Goal: Task Accomplishment & Management: Manage account settings

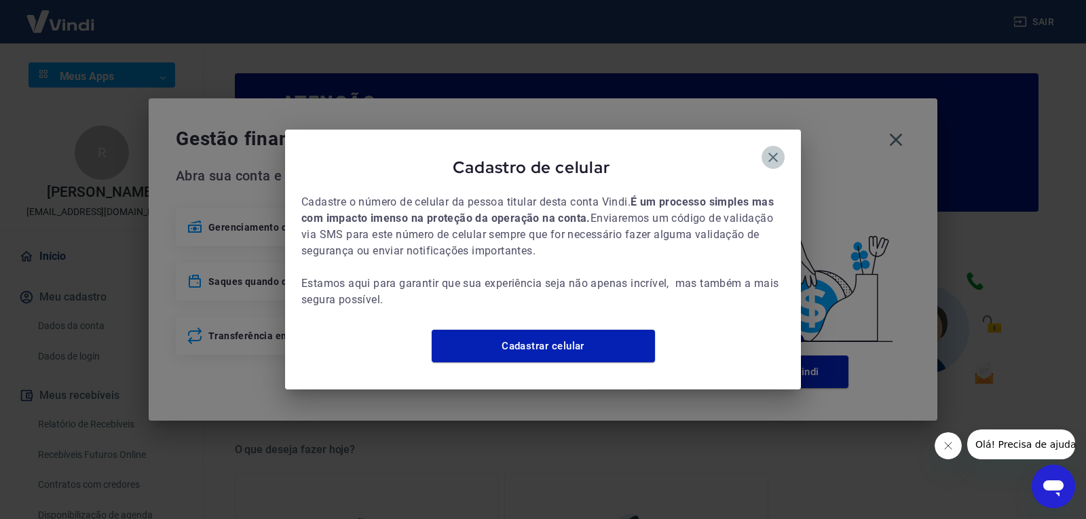
click at [776, 153] on icon "button" at bounding box center [772, 157] width 9 height 9
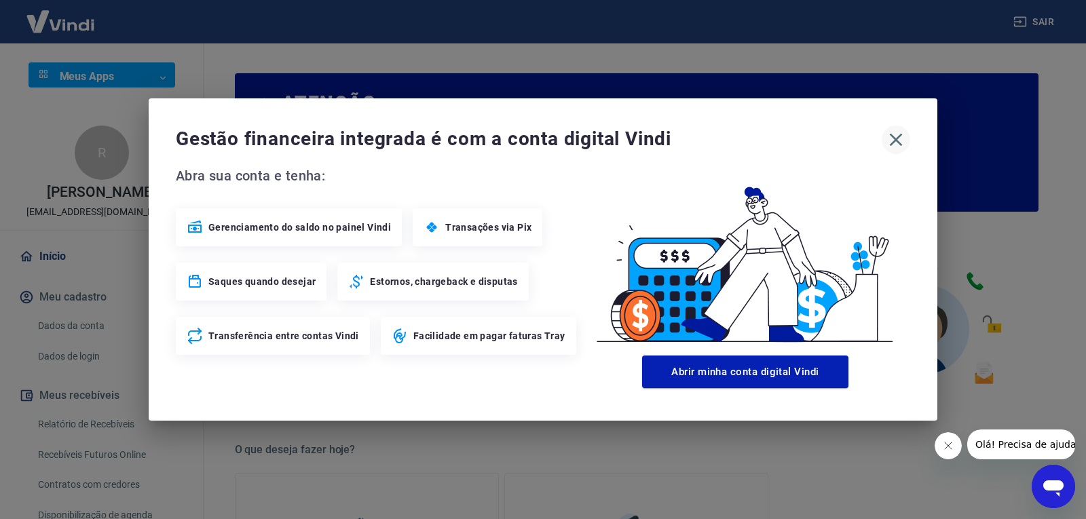
click at [900, 136] on icon "button" at bounding box center [896, 140] width 13 height 13
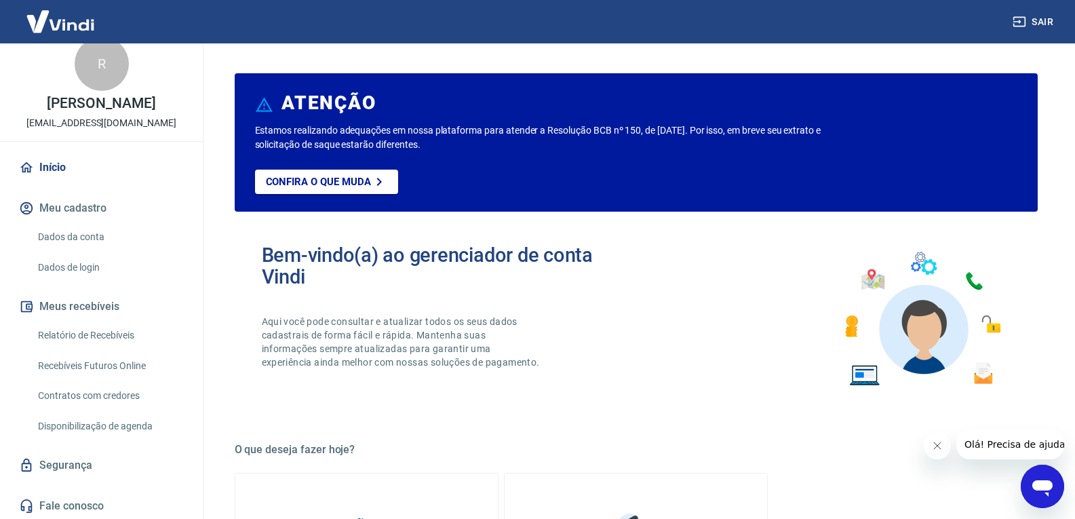
scroll to position [91, 0]
click at [141, 367] on link "Recebíveis Futuros Online" at bounding box center [110, 364] width 154 height 28
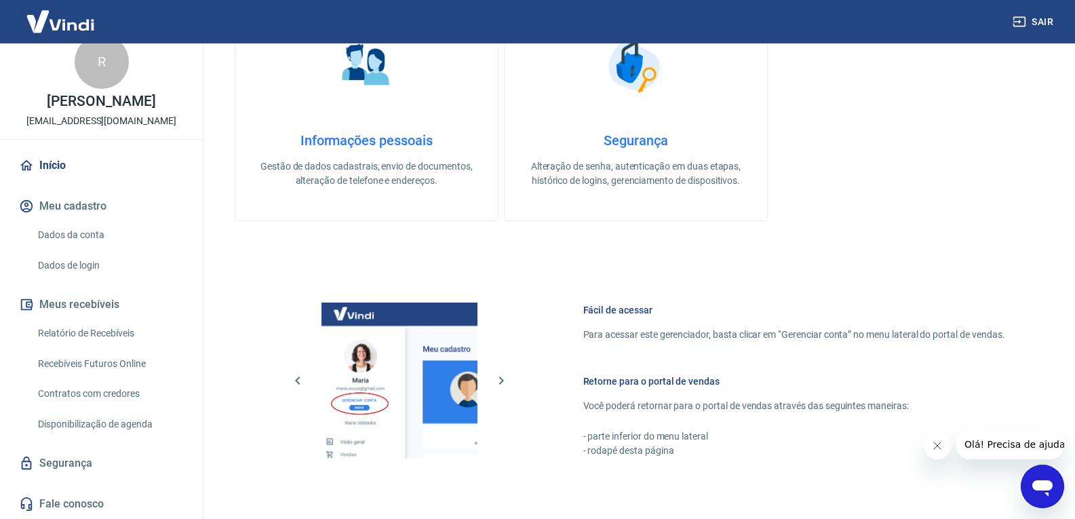
scroll to position [475, 0]
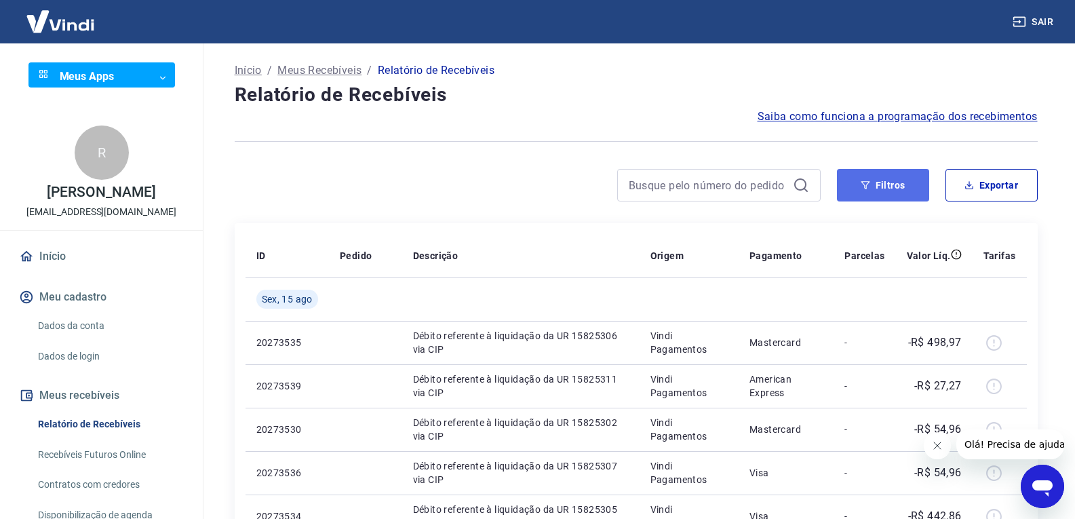
click at [875, 187] on button "Filtros" at bounding box center [883, 185] width 92 height 33
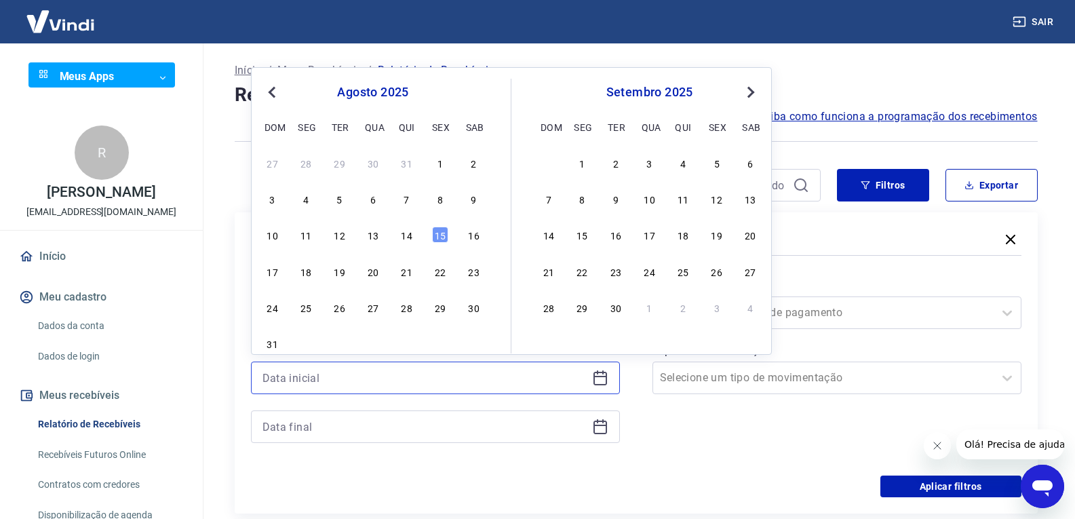
click at [339, 378] on input at bounding box center [425, 378] width 324 height 20
click at [414, 199] on div "7" at bounding box center [407, 199] width 16 height 16
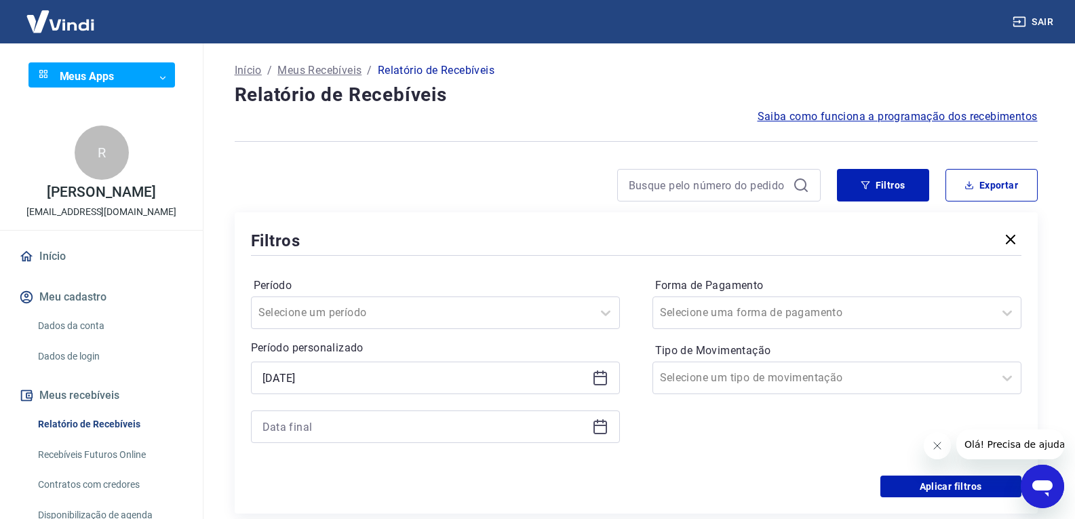
type input "[DATE]"
click at [400, 204] on div "Filtros Exportar Filtros Período Selecione um período Período personalizado Sel…" at bounding box center [636, 341] width 803 height 345
click at [335, 435] on input at bounding box center [425, 427] width 324 height 20
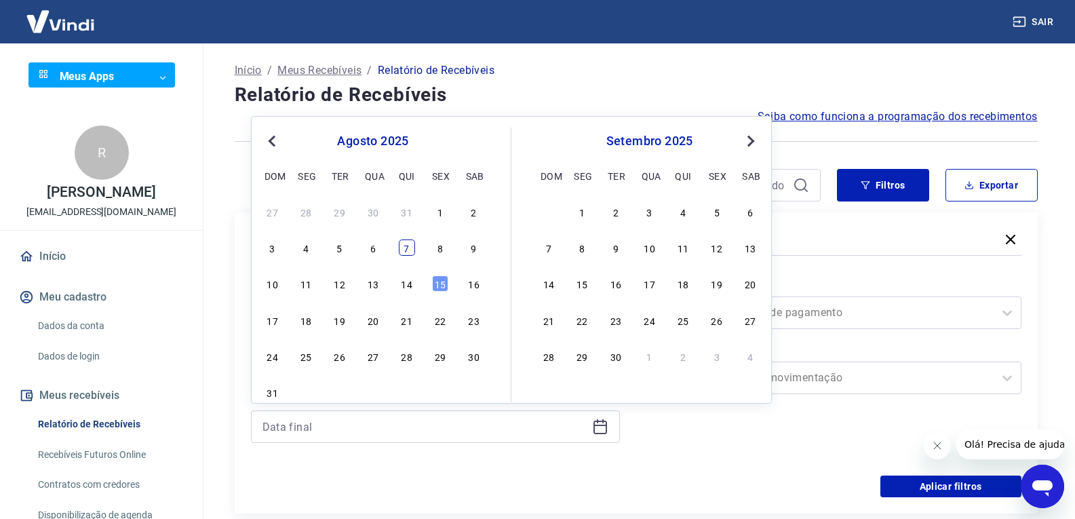
click at [407, 246] on div "7" at bounding box center [407, 248] width 16 height 16
type input "[DATE]"
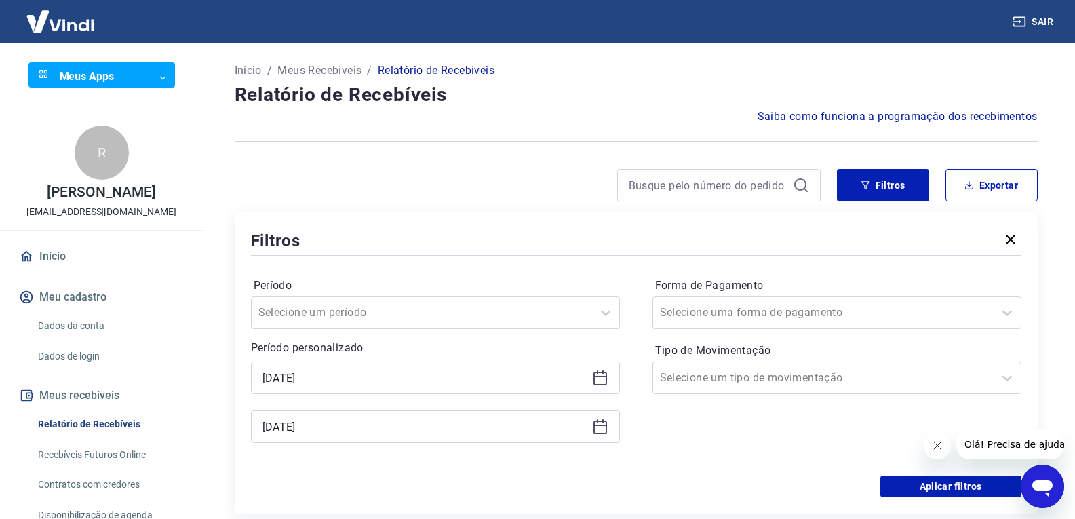
scroll to position [204, 0]
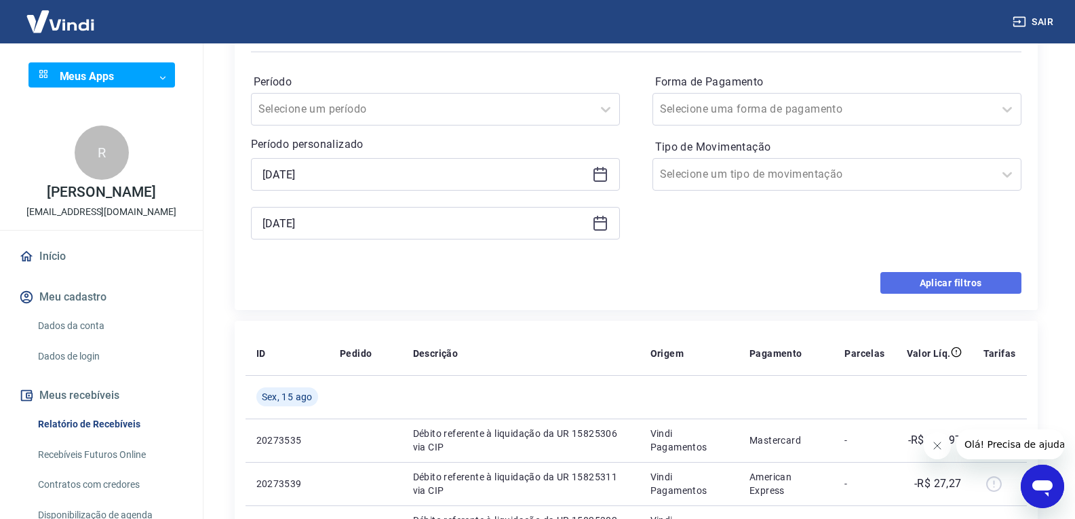
click at [928, 282] on button "Aplicar filtros" at bounding box center [951, 283] width 141 height 22
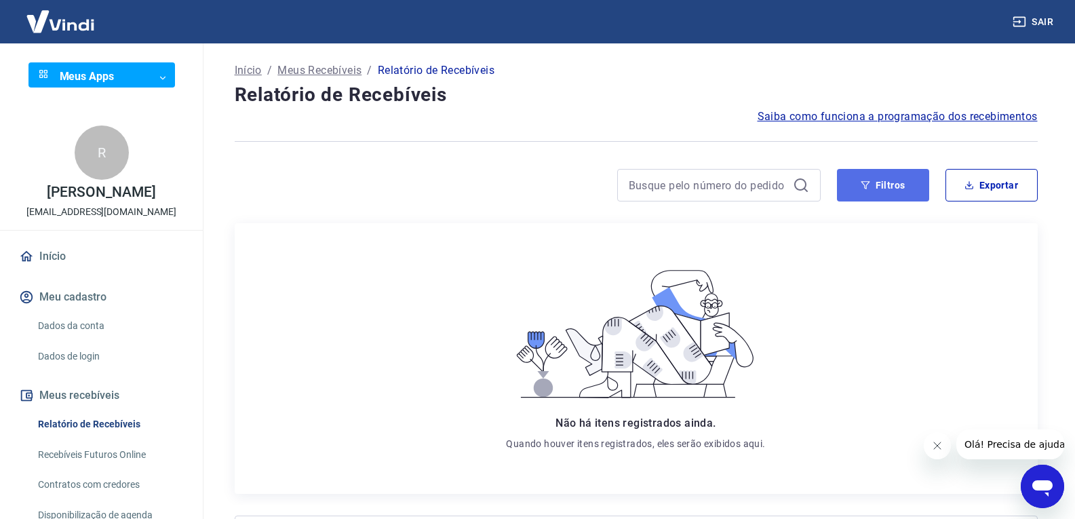
click at [881, 197] on button "Filtros" at bounding box center [883, 185] width 92 height 33
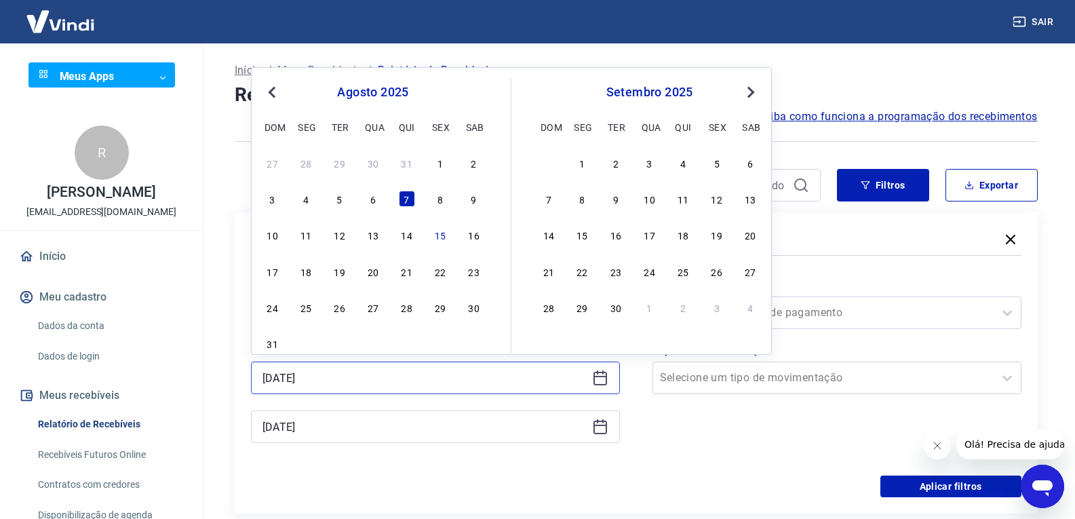
click at [291, 371] on input "[DATE]" at bounding box center [425, 378] width 324 height 20
drag, startPoint x: 284, startPoint y: 373, endPoint x: 241, endPoint y: 365, distance: 43.4
click at [242, 366] on div "Filtros Período Selecione um período Período personalizado [DATE] Previous Mont…" at bounding box center [636, 362] width 803 height 301
type input "[DATE]"
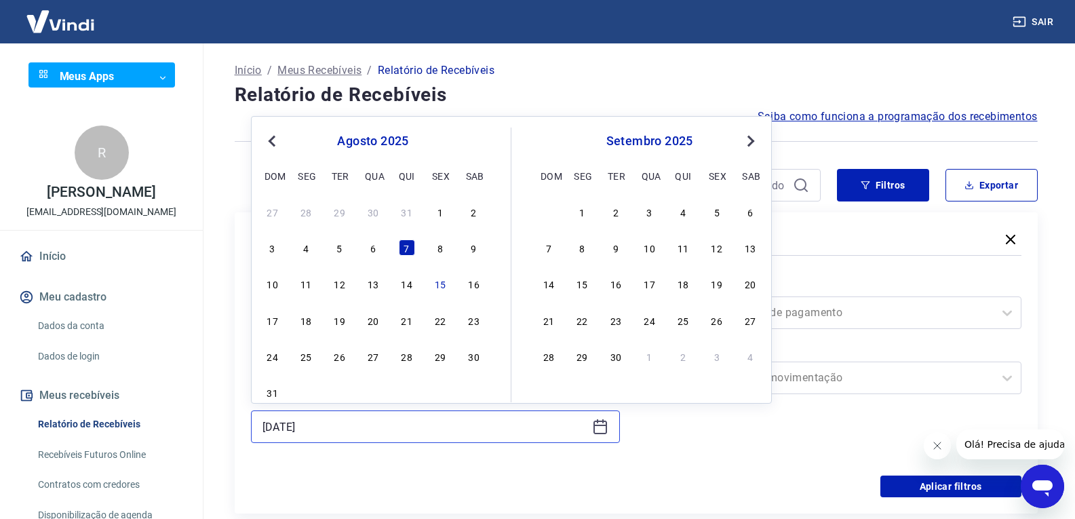
click at [290, 425] on input "[DATE]" at bounding box center [425, 427] width 324 height 20
drag, startPoint x: 332, startPoint y: 427, endPoint x: 252, endPoint y: 427, distance: 80.1
click at [252, 427] on div "[DATE]" at bounding box center [435, 427] width 369 height 33
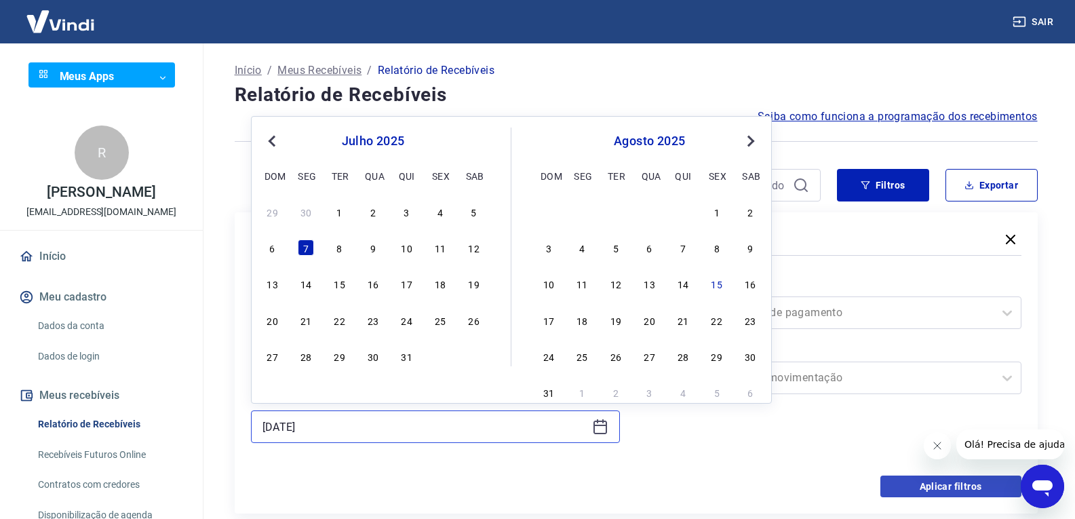
type input "[DATE]"
click at [896, 489] on button "Aplicar filtros" at bounding box center [951, 487] width 141 height 22
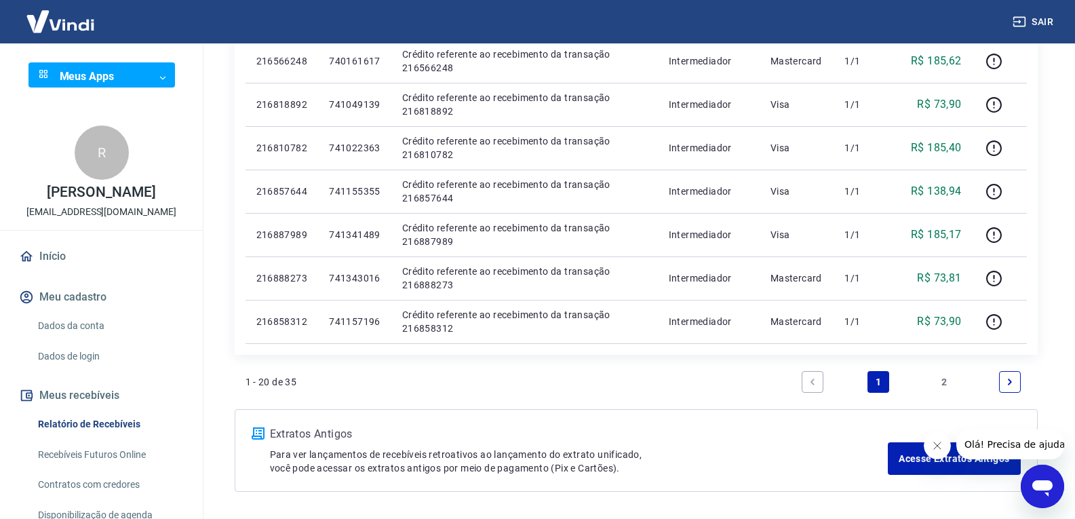
scroll to position [882, 0]
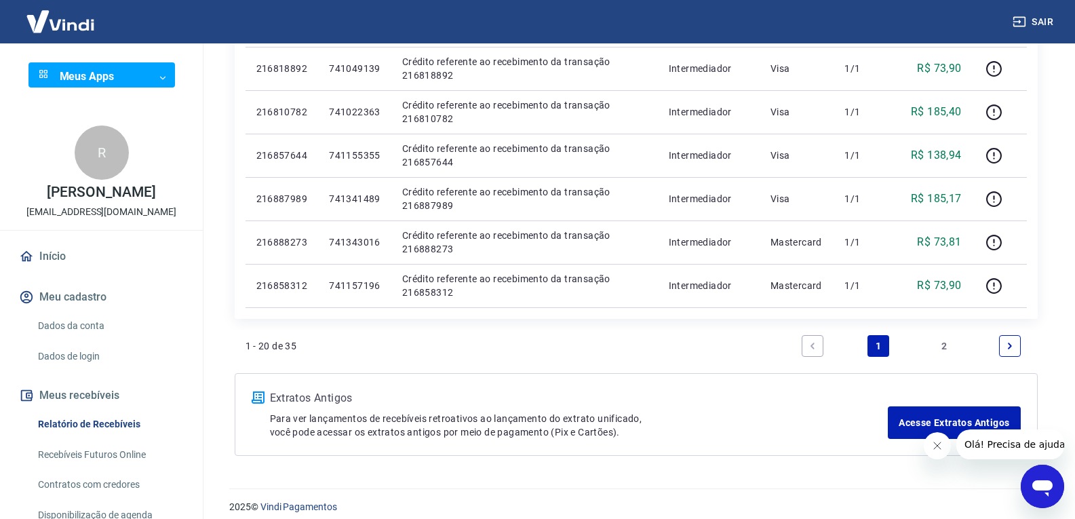
click at [928, 344] on ul "1 2" at bounding box center [912, 346] width 231 height 33
click at [952, 345] on link "2" at bounding box center [945, 346] width 22 height 22
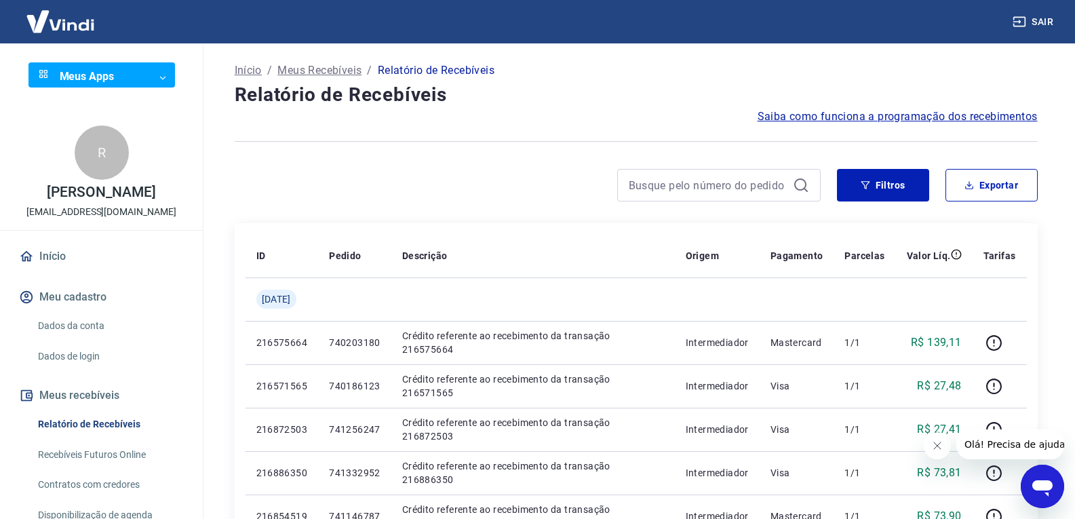
drag, startPoint x: 111, startPoint y: 430, endPoint x: 111, endPoint y: 463, distance: 32.6
click at [111, 430] on link "Relatório de Recebíveis" at bounding box center [110, 425] width 154 height 28
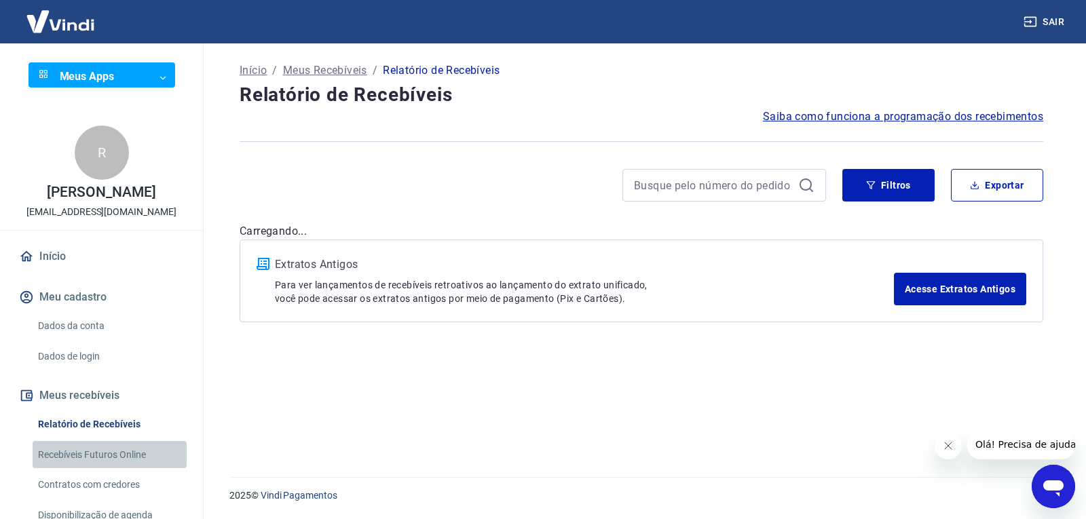
click at [111, 457] on link "Recebíveis Futuros Online" at bounding box center [110, 455] width 154 height 28
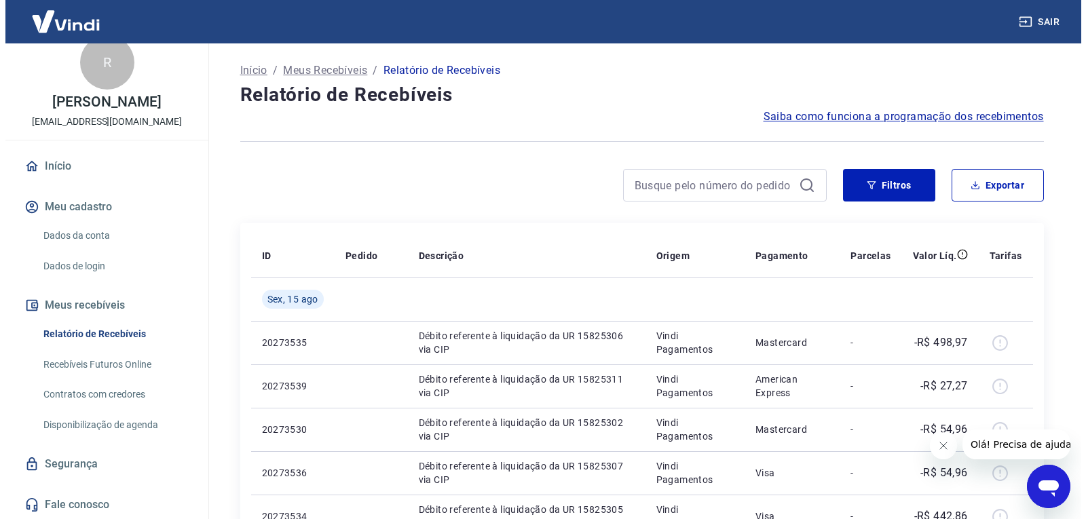
scroll to position [91, 0]
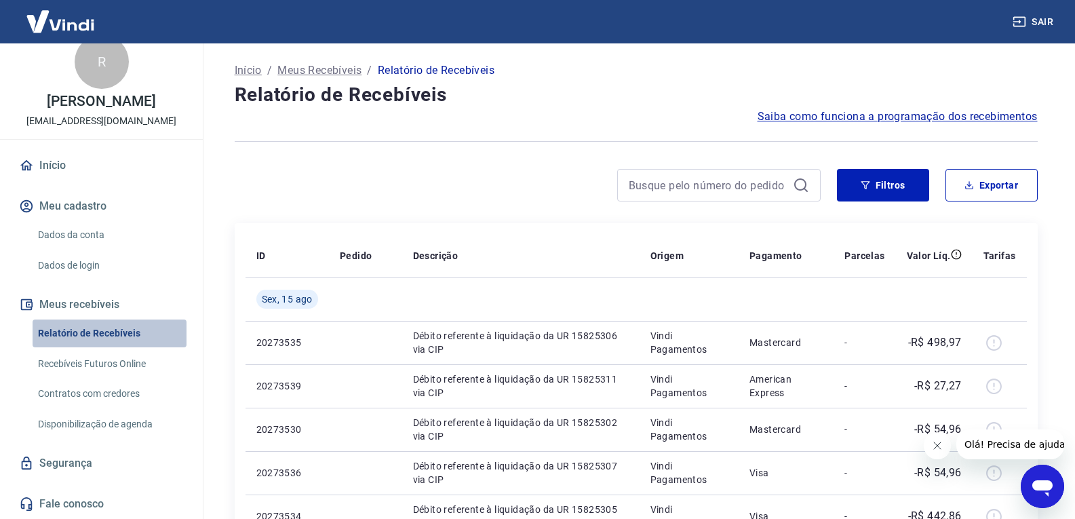
click at [130, 335] on link "Relatório de Recebíveis" at bounding box center [110, 334] width 154 height 28
click at [115, 322] on link "Relatório de Recebíveis" at bounding box center [110, 334] width 154 height 28
click at [134, 332] on link "Relatório de Recebíveis" at bounding box center [110, 334] width 154 height 28
click at [134, 394] on link "Contratos com credores" at bounding box center [110, 394] width 154 height 28
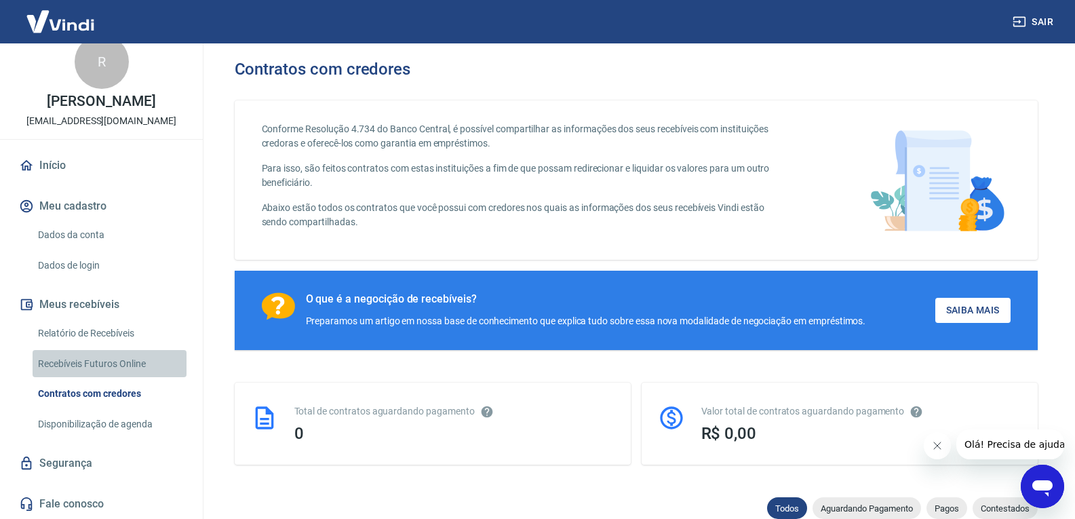
click at [140, 362] on link "Recebíveis Futuros Online" at bounding box center [110, 364] width 154 height 28
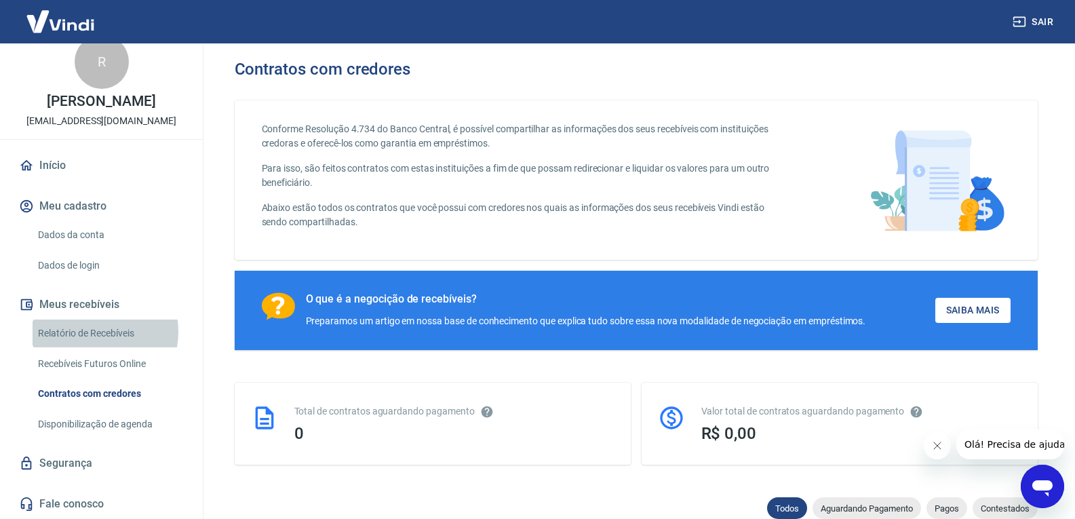
click at [92, 332] on link "Relatório de Recebíveis" at bounding box center [110, 334] width 154 height 28
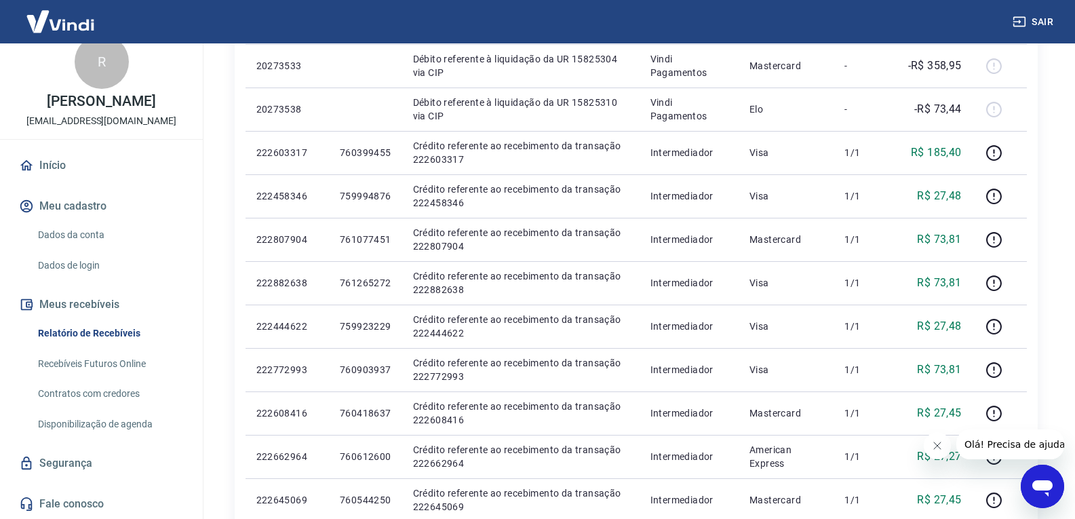
scroll to position [543, 0]
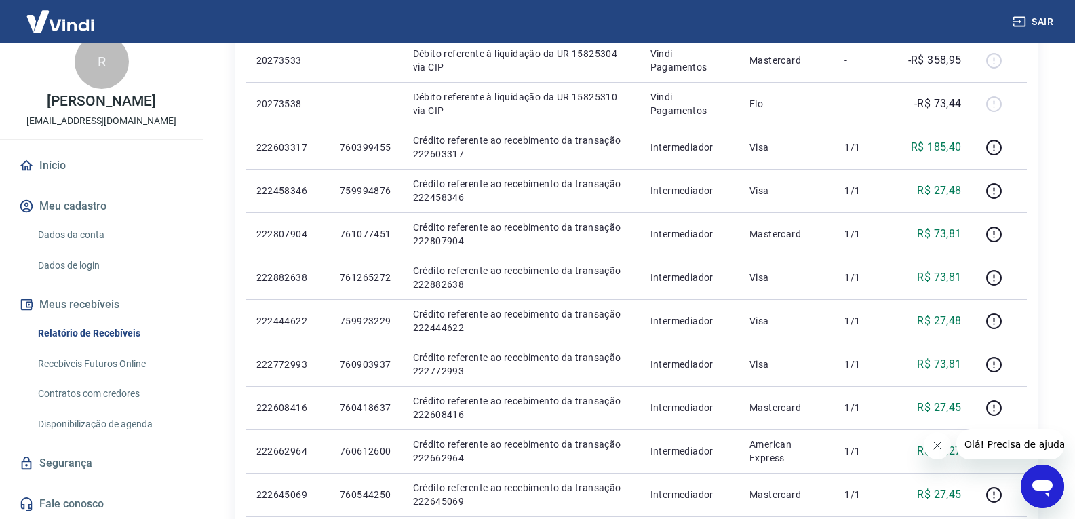
click at [87, 376] on link "Recebíveis Futuros Online" at bounding box center [110, 364] width 154 height 28
